Goal: Task Accomplishment & Management: Complete application form

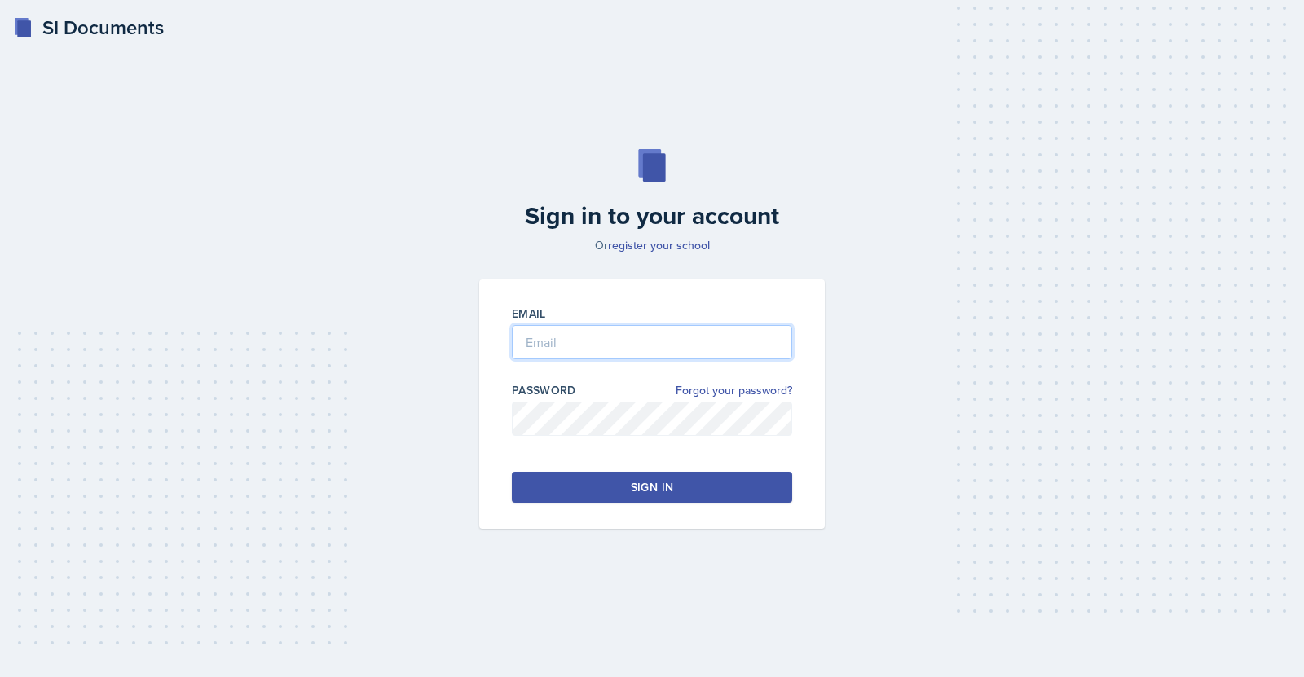
click at [556, 342] on input "email" at bounding box center [652, 342] width 280 height 34
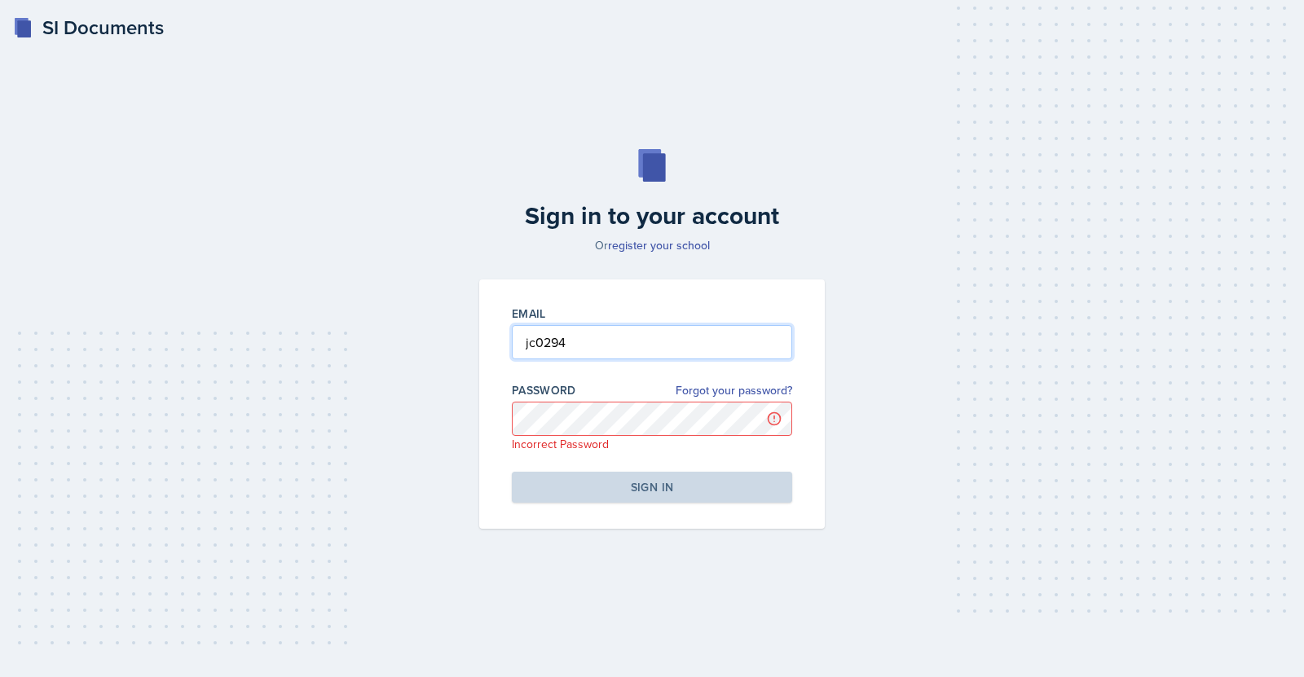
click at [619, 341] on input "jc0294" at bounding box center [652, 342] width 280 height 34
type input "[EMAIL_ADDRESS][DOMAIN_NAME]"
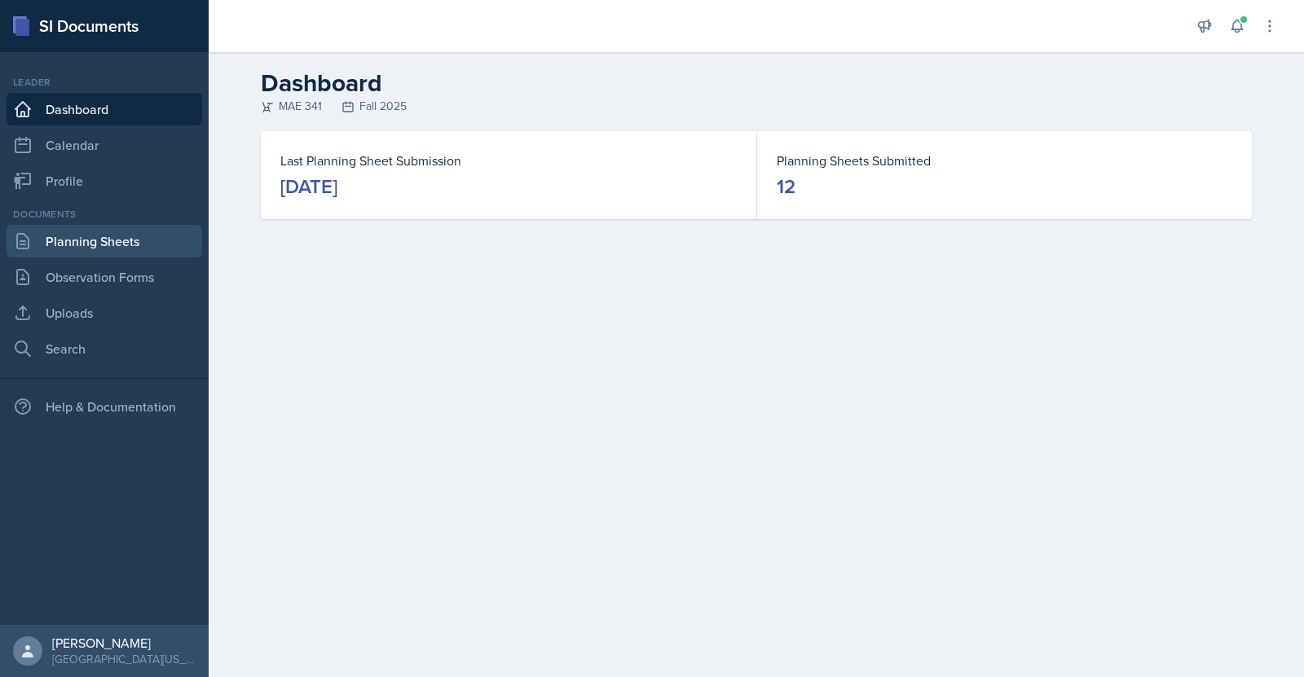
click at [90, 233] on link "Planning Sheets" at bounding box center [105, 241] width 196 height 33
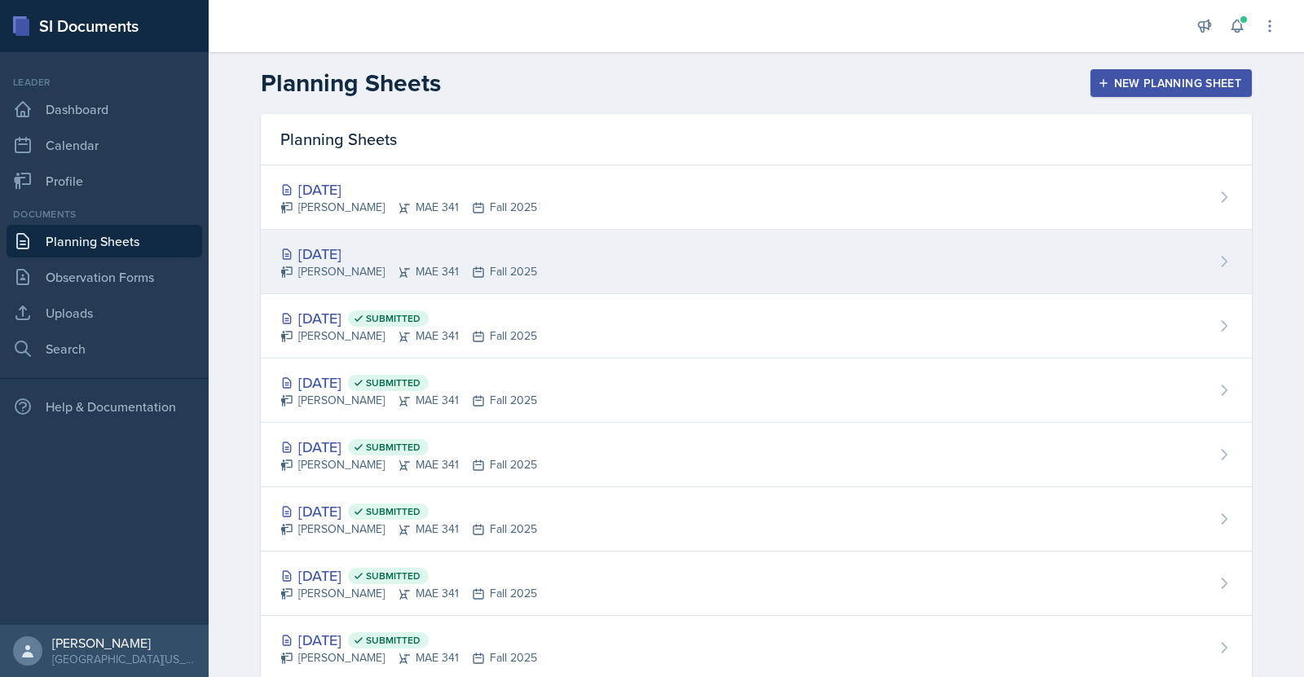
click at [327, 252] on div "[DATE]" at bounding box center [408, 254] width 257 height 22
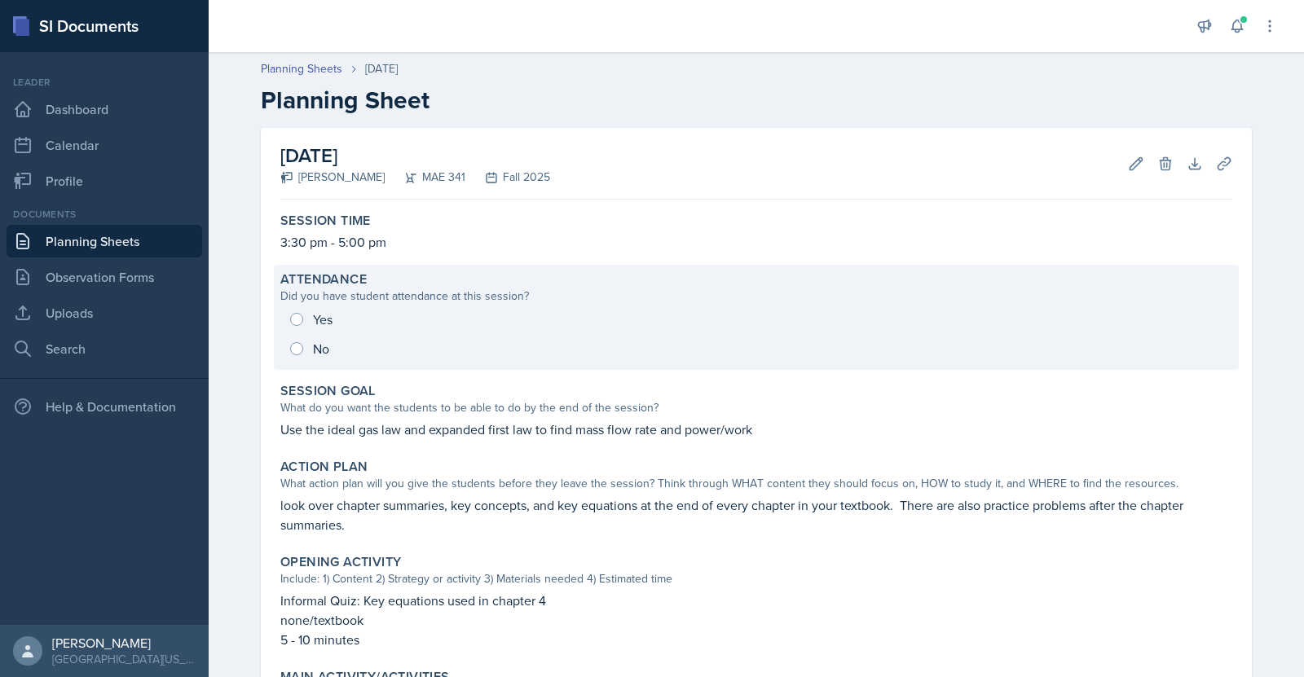
click at [288, 315] on div "Yes No" at bounding box center [756, 334] width 952 height 59
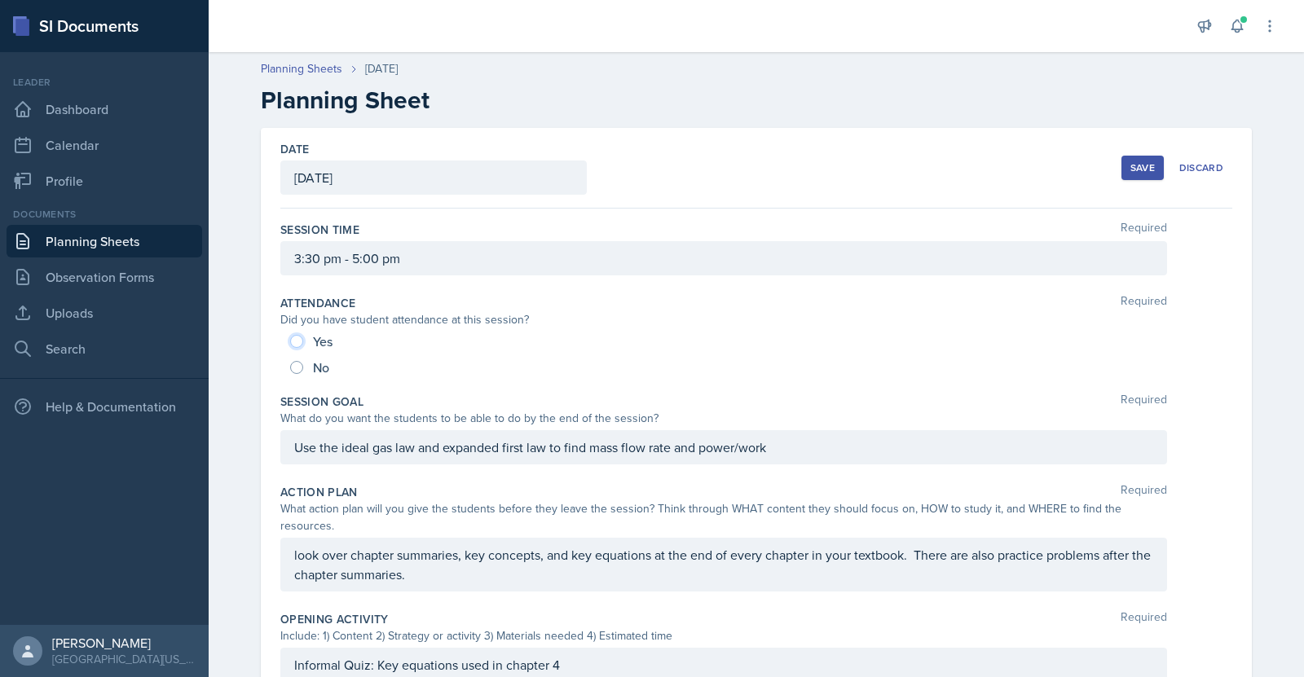
click at [294, 336] on input "Yes" at bounding box center [296, 341] width 13 height 13
radio input "true"
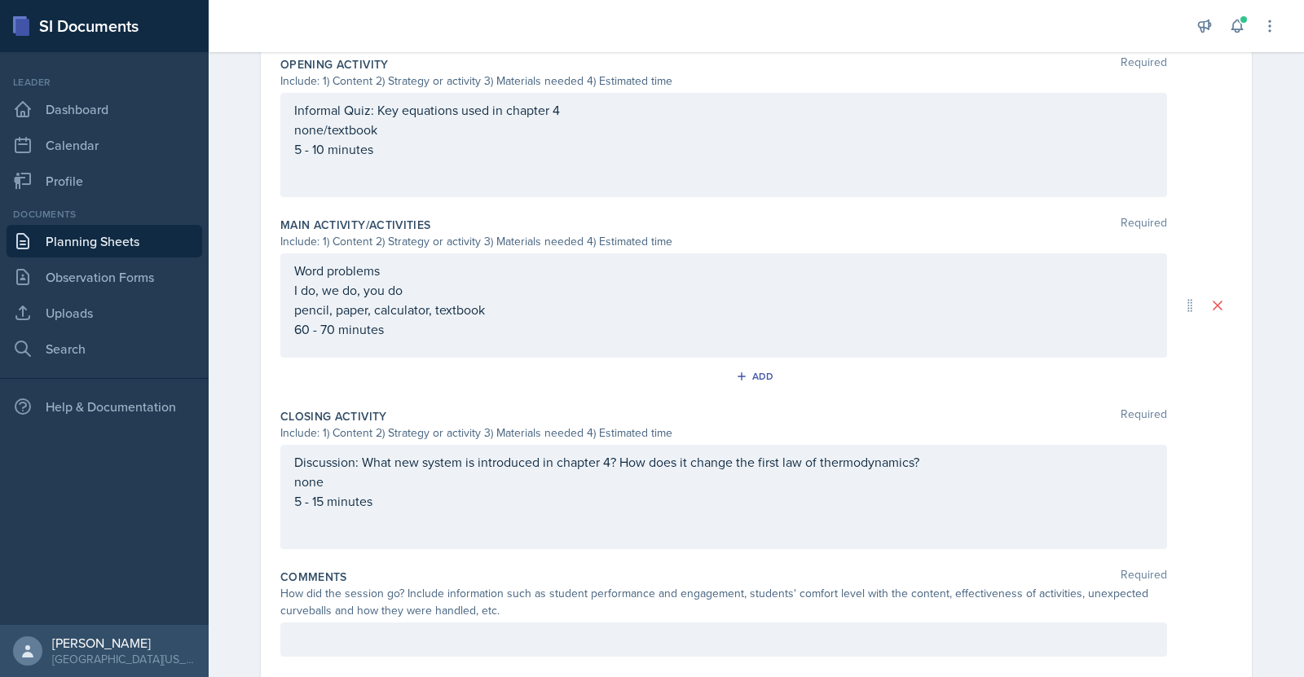
scroll to position [583, 0]
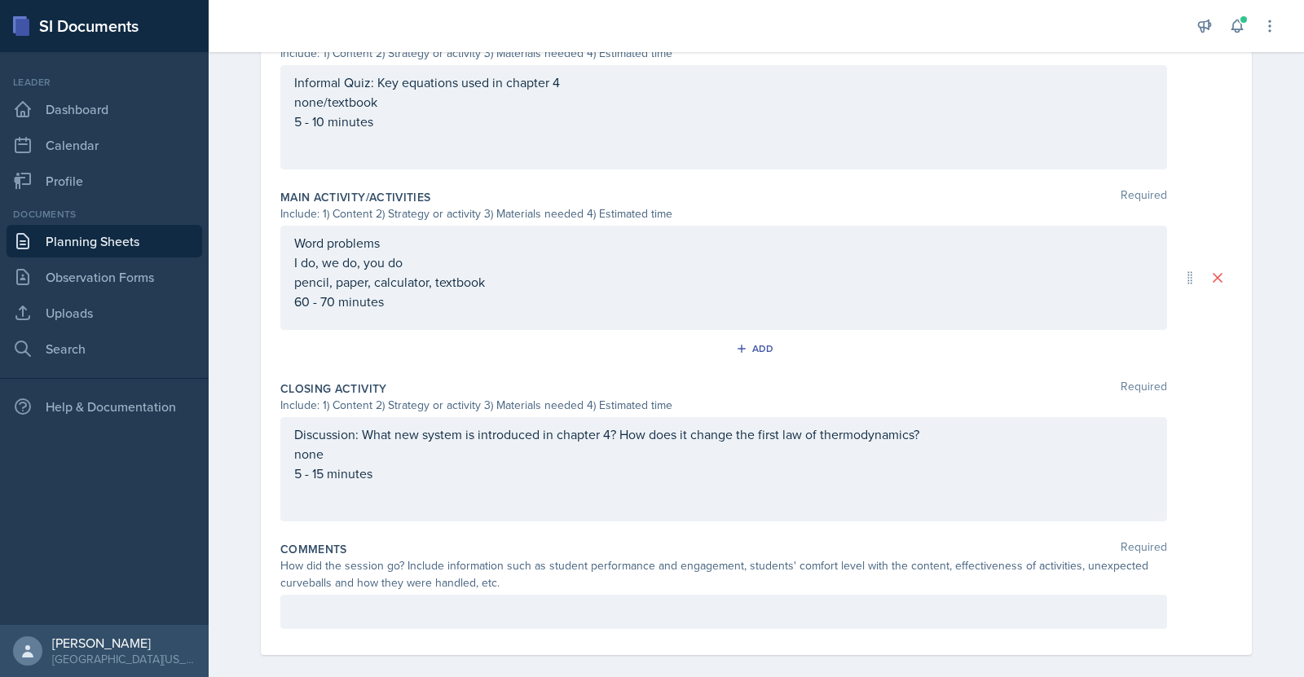
click at [396, 602] on p at bounding box center [723, 612] width 859 height 20
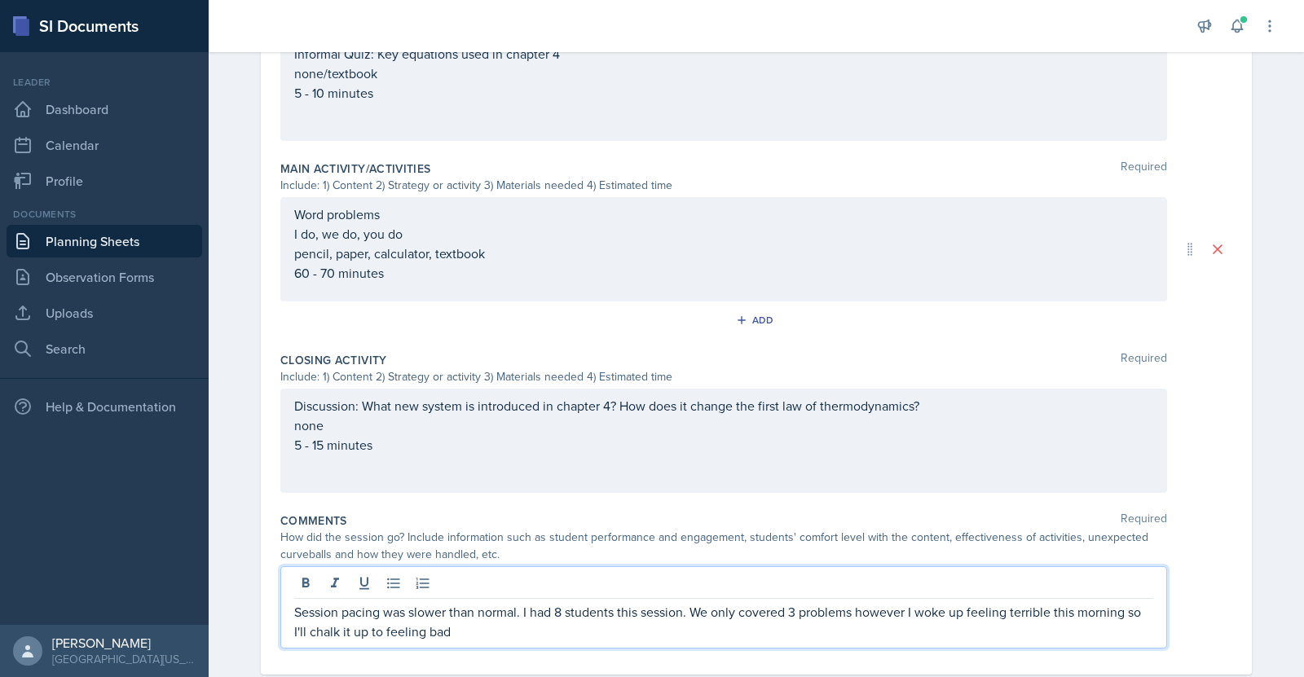
click at [843, 602] on p "Session pacing was slower than normal. I had 8 students this session. We only c…" at bounding box center [723, 621] width 859 height 39
click at [849, 602] on p "Session pacing was slower than normal. I had 8 students this session. We only c…" at bounding box center [723, 621] width 859 height 39
click at [706, 611] on p "Session pacing was slower than normal. I had 8 students this session. We only c…" at bounding box center [723, 621] width 859 height 39
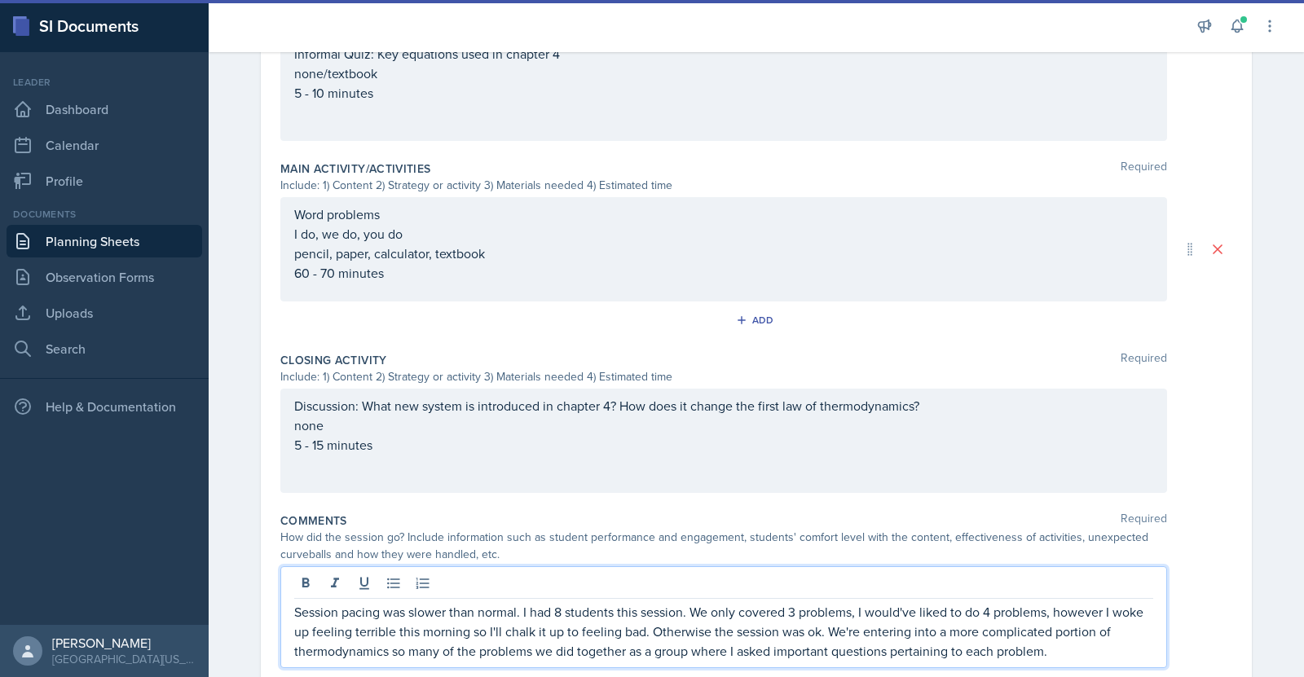
click at [962, 636] on p "Session pacing was slower than normal. I had 8 students this session. We only c…" at bounding box center [723, 631] width 859 height 59
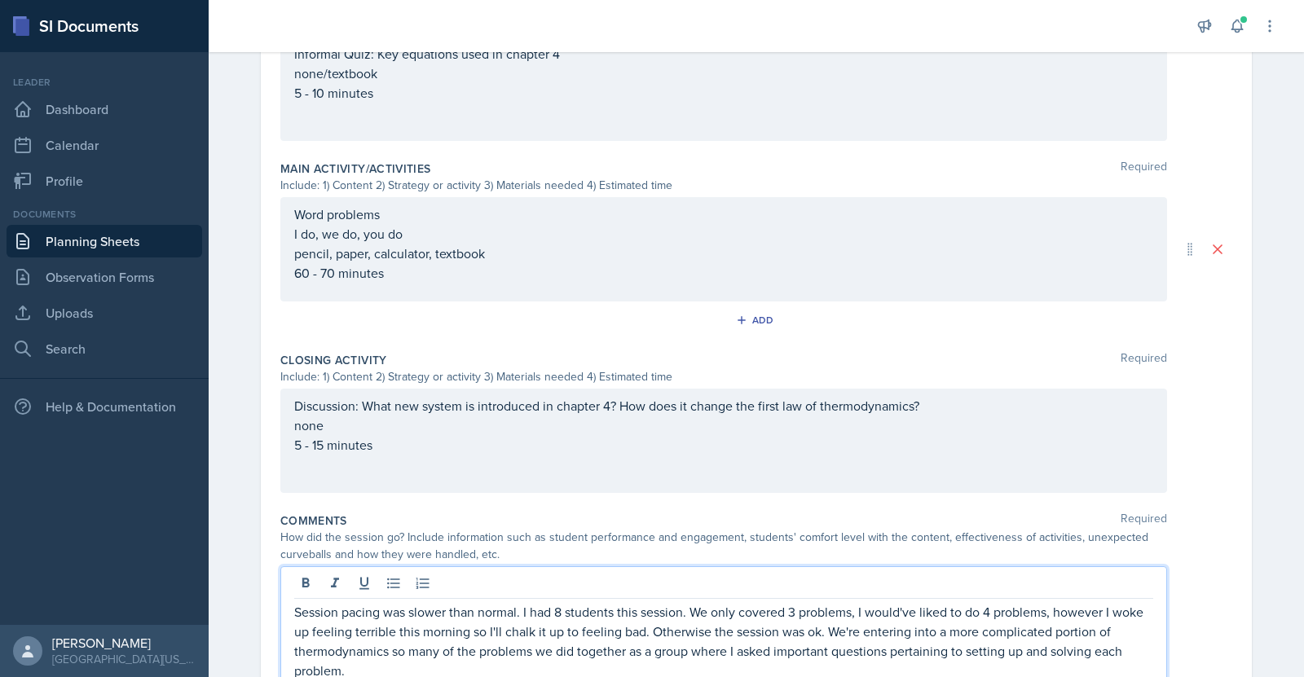
click at [384, 627] on p "Session pacing was slower than normal. I had 8 students this session. We only c…" at bounding box center [723, 641] width 859 height 78
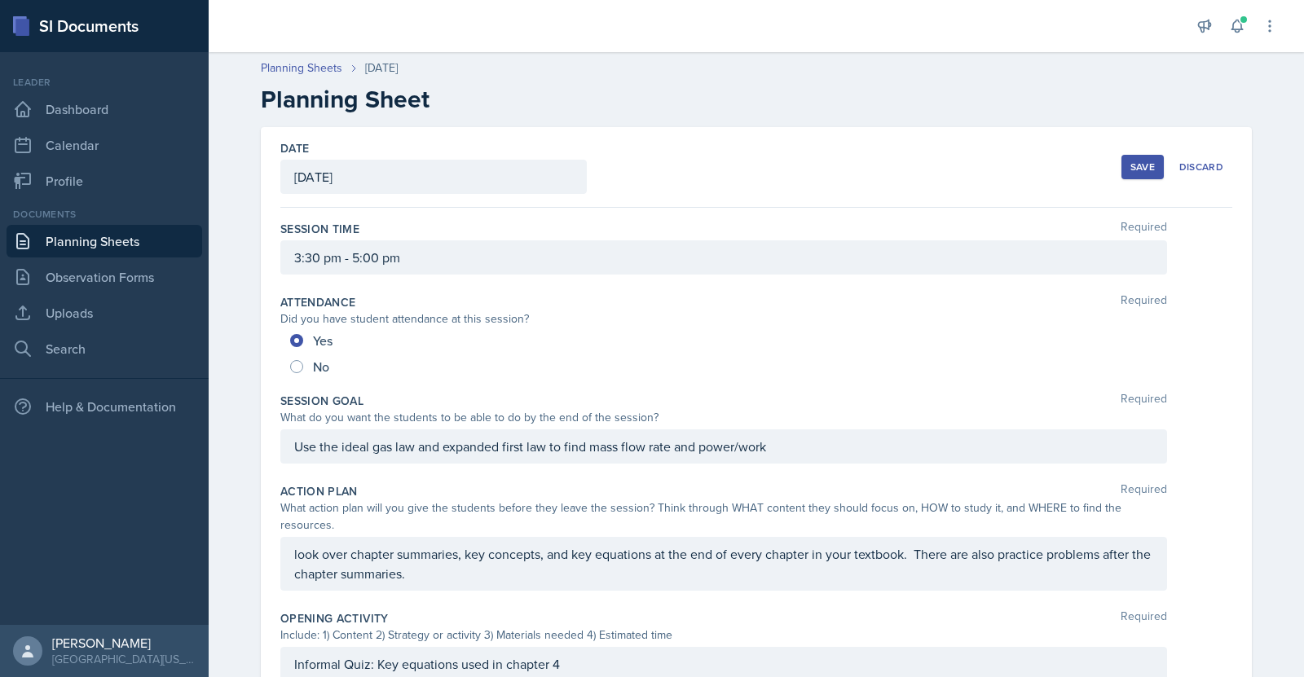
scroll to position [0, 0]
click at [1132, 171] on div "Save" at bounding box center [1142, 167] width 24 height 13
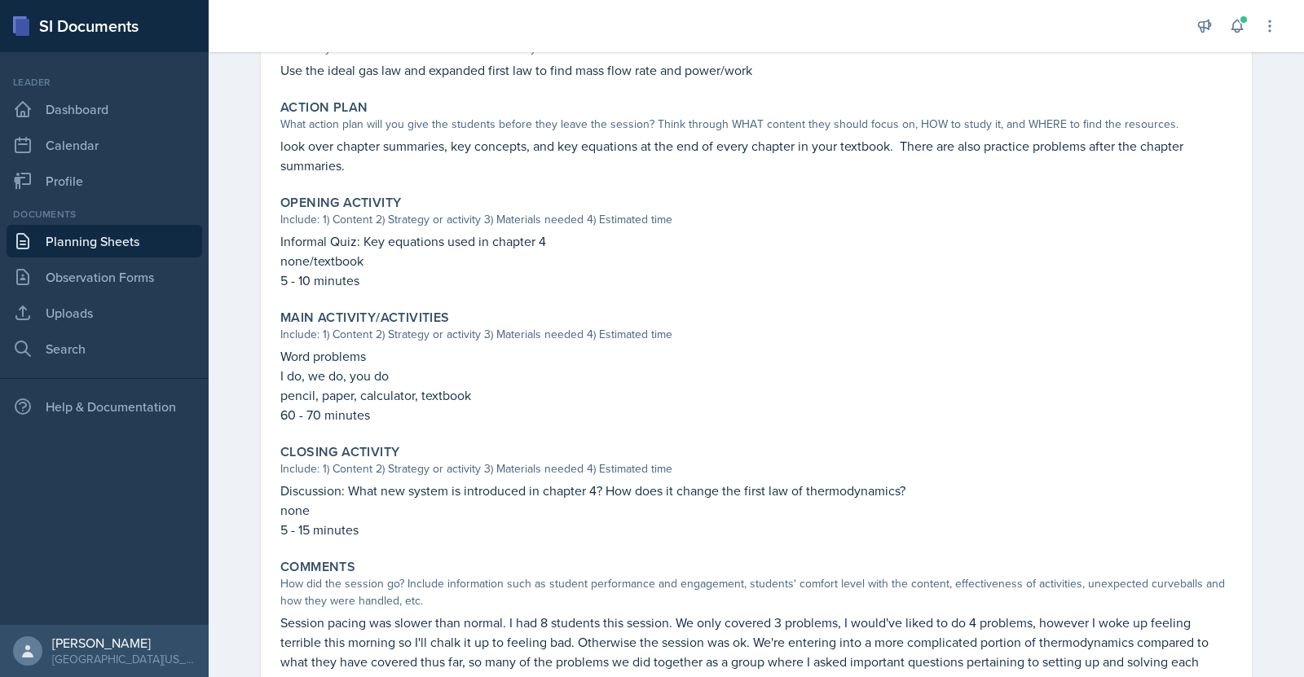
scroll to position [486, 0]
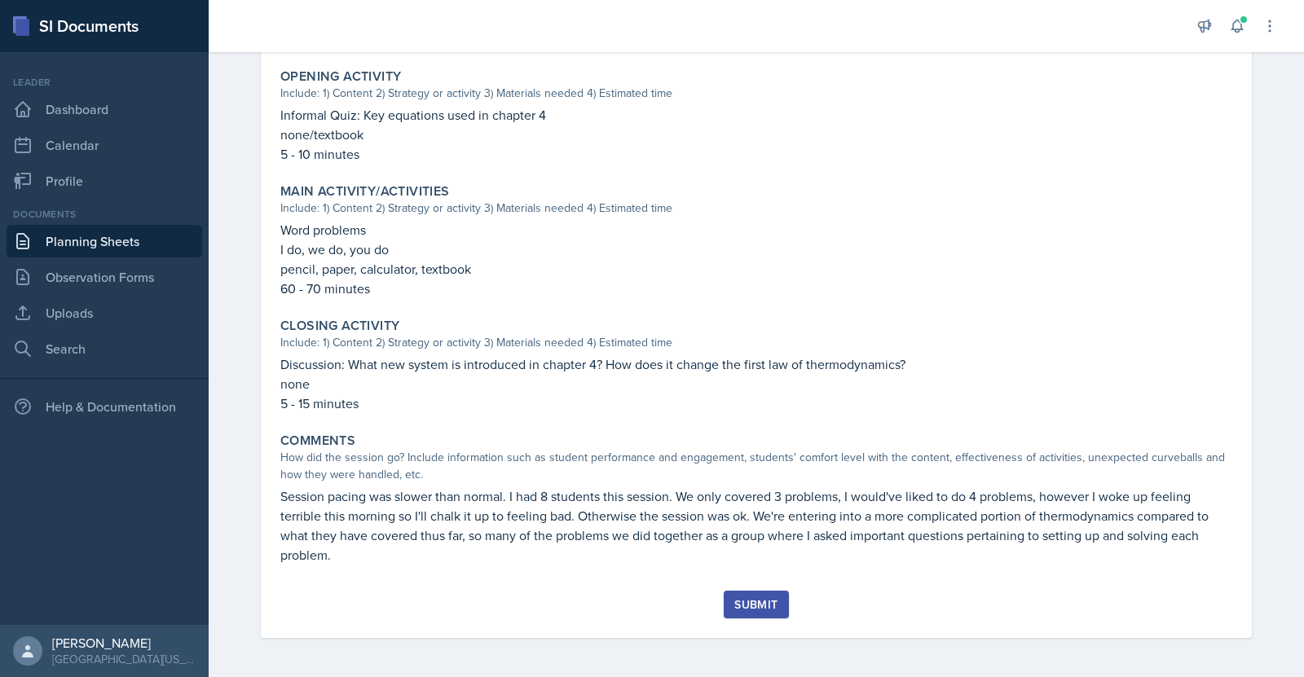
click at [755, 598] on div "Submit" at bounding box center [755, 604] width 43 height 13
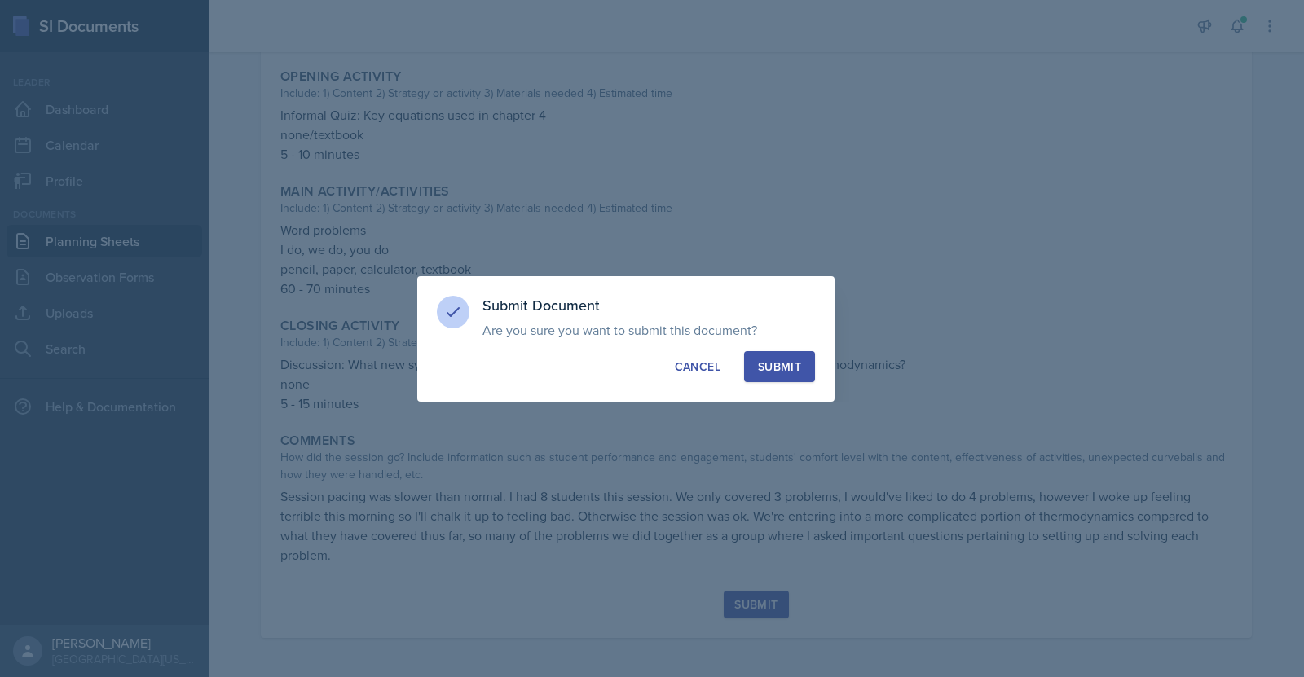
click at [780, 376] on button "Submit" at bounding box center [779, 366] width 71 height 31
radio input "true"
